Goal: Task Accomplishment & Management: Manage account settings

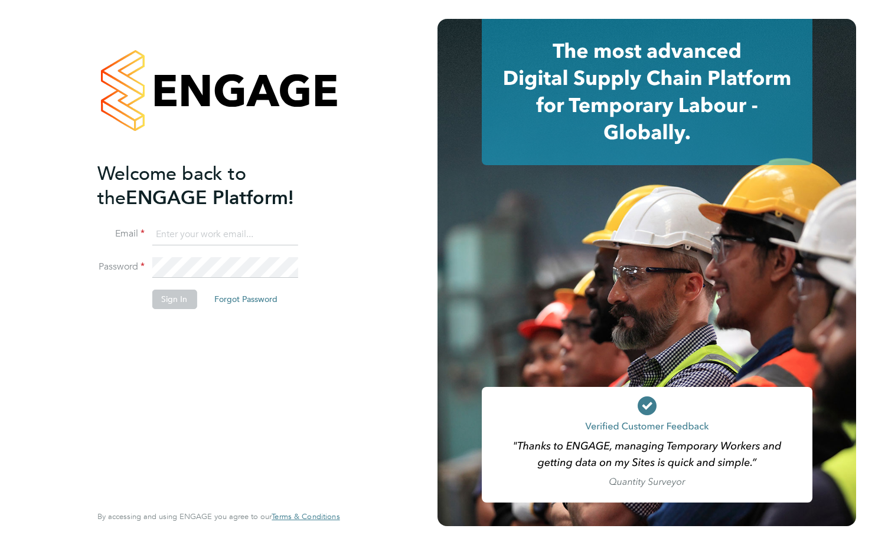
type input "[PERSON_NAME][EMAIL_ADDRESS][PERSON_NAME][DOMAIN_NAME]"
click at [183, 299] on button "Sign In" at bounding box center [174, 299] width 45 height 19
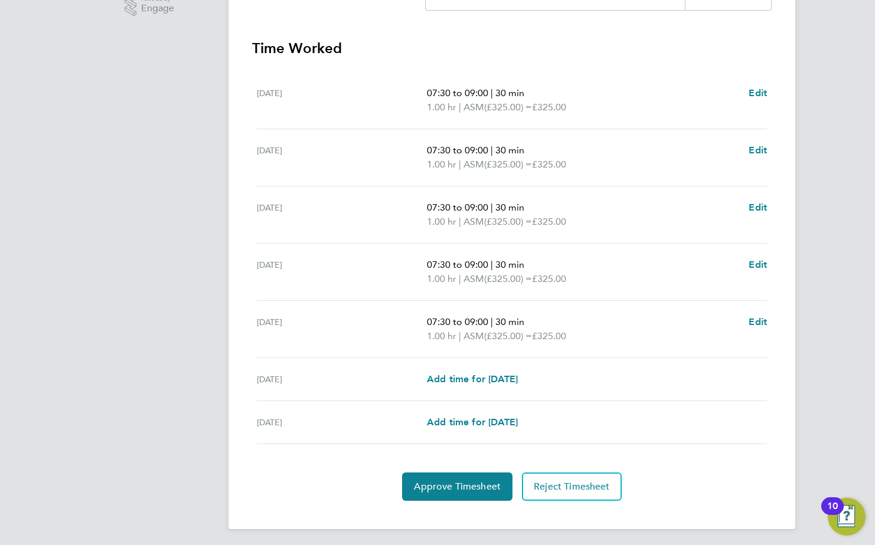
scroll to position [317, 0]
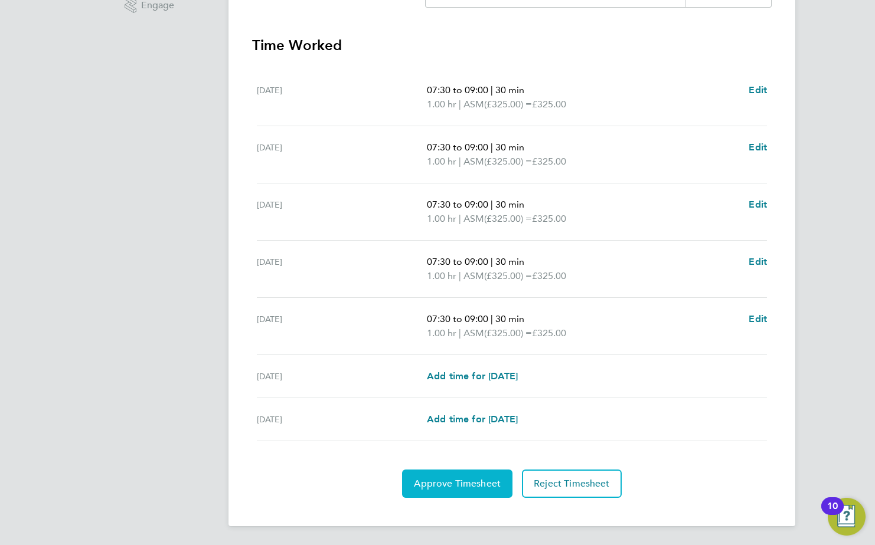
click at [473, 478] on span "Approve Timesheet" at bounding box center [457, 484] width 87 height 12
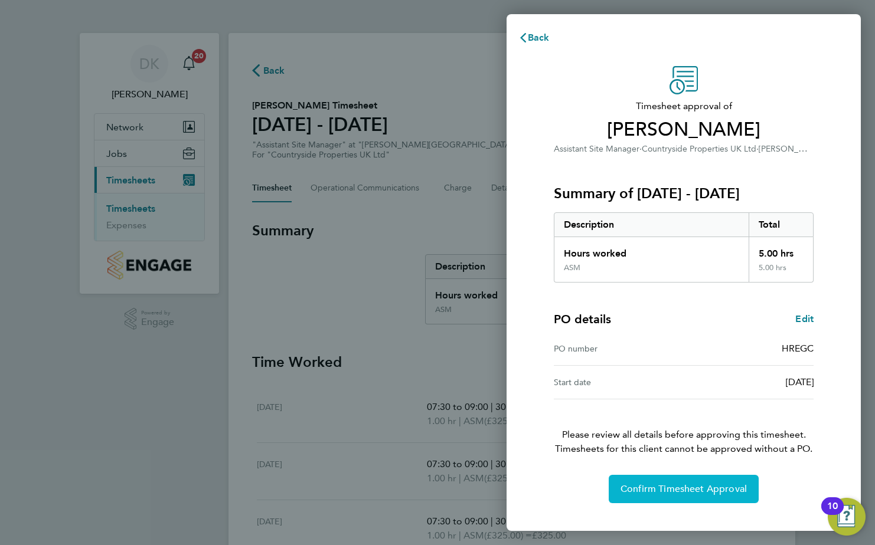
click at [694, 492] on span "Confirm Timesheet Approval" at bounding box center [683, 489] width 126 height 12
